Goal: Task Accomplishment & Management: Use online tool/utility

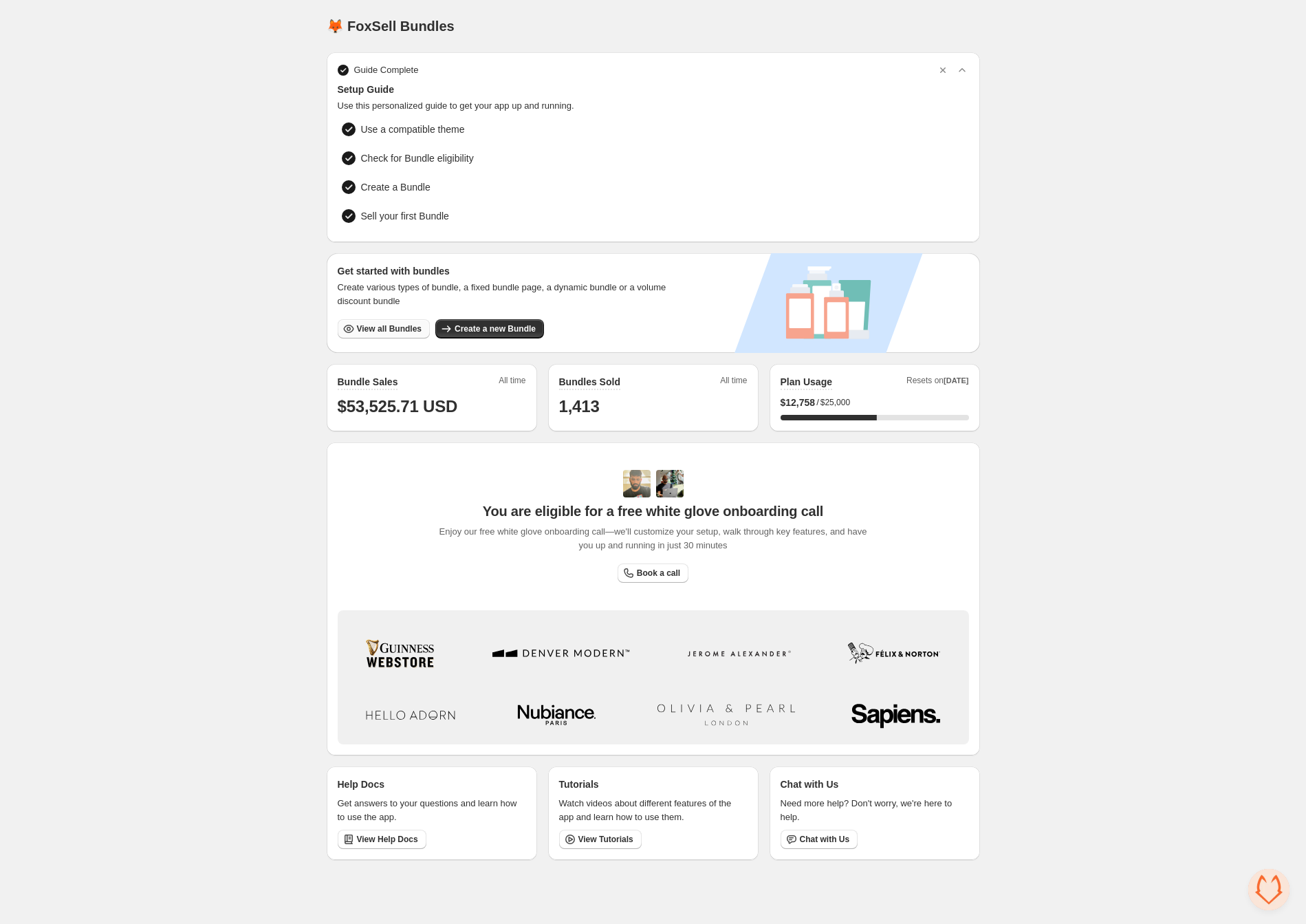
click at [377, 333] on button "View all Bundles" at bounding box center [384, 329] width 92 height 19
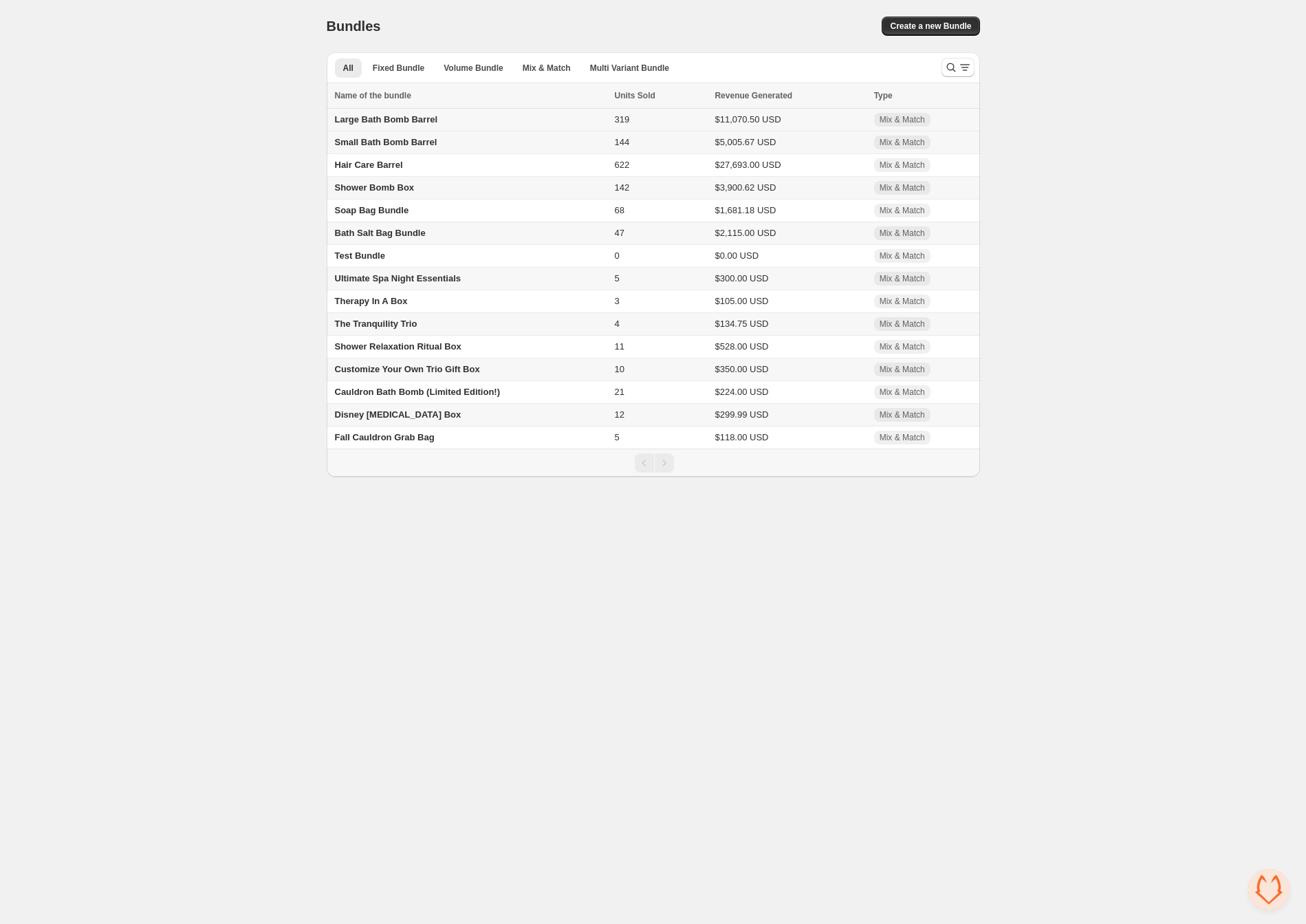
click at [415, 121] on span "Large Bath Bomb Barrel" at bounding box center [386, 120] width 103 height 11
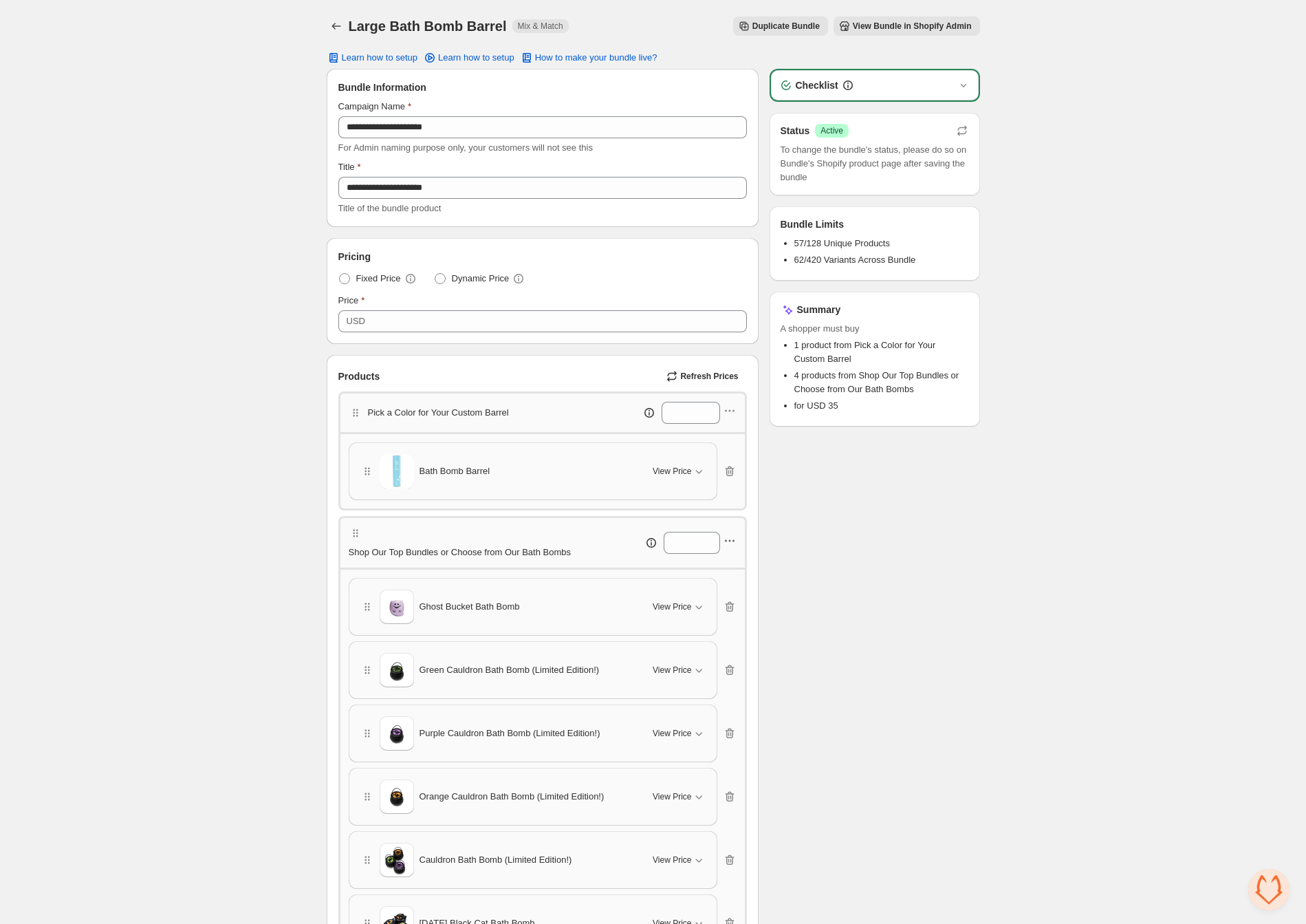
click at [732, 546] on icon "button" at bounding box center [730, 540] width 14 height 14
click at [737, 587] on span "Edit products" at bounding box center [737, 593] width 74 height 14
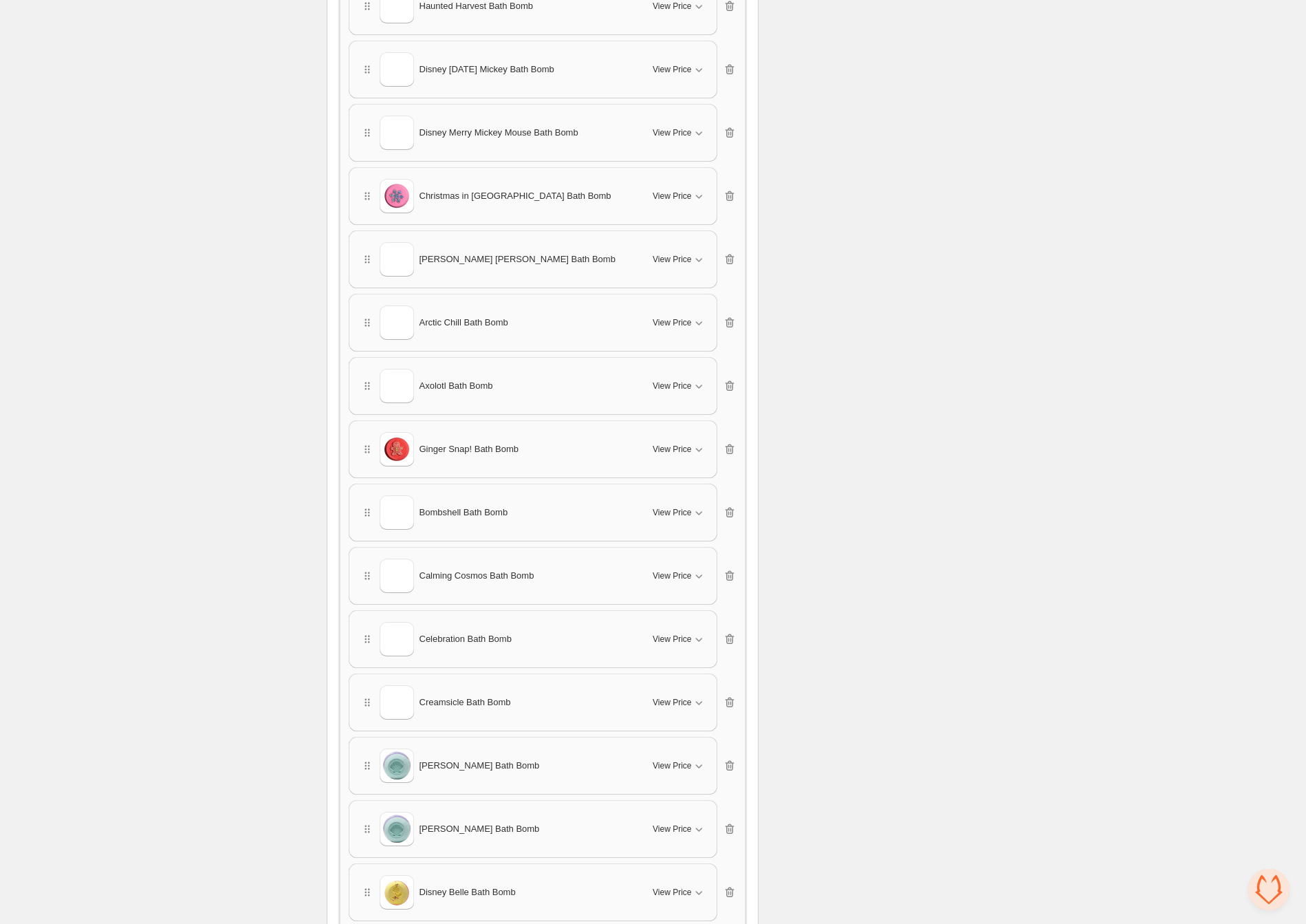
scroll to position [1124, 0]
